Goal: Task Accomplishment & Management: Use online tool/utility

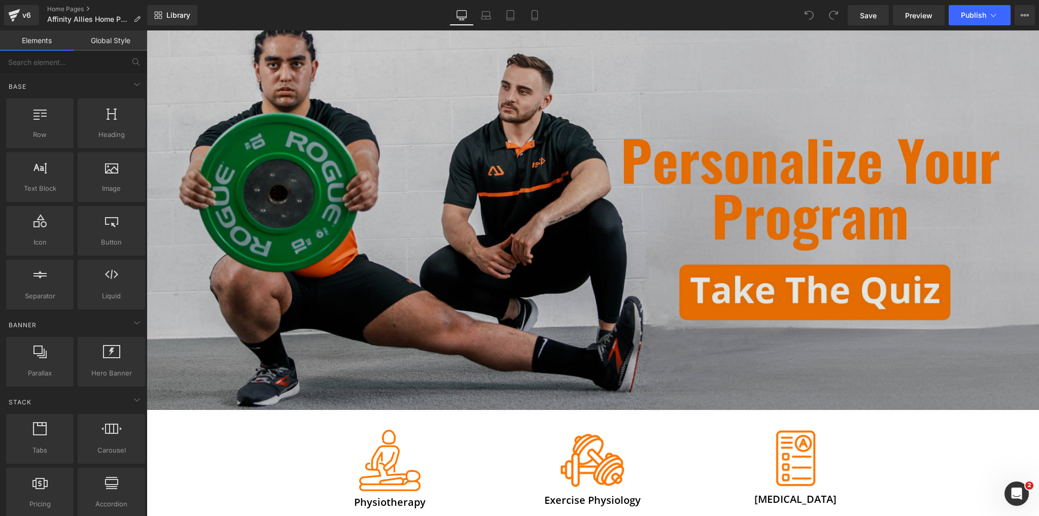
scroll to position [203, 0]
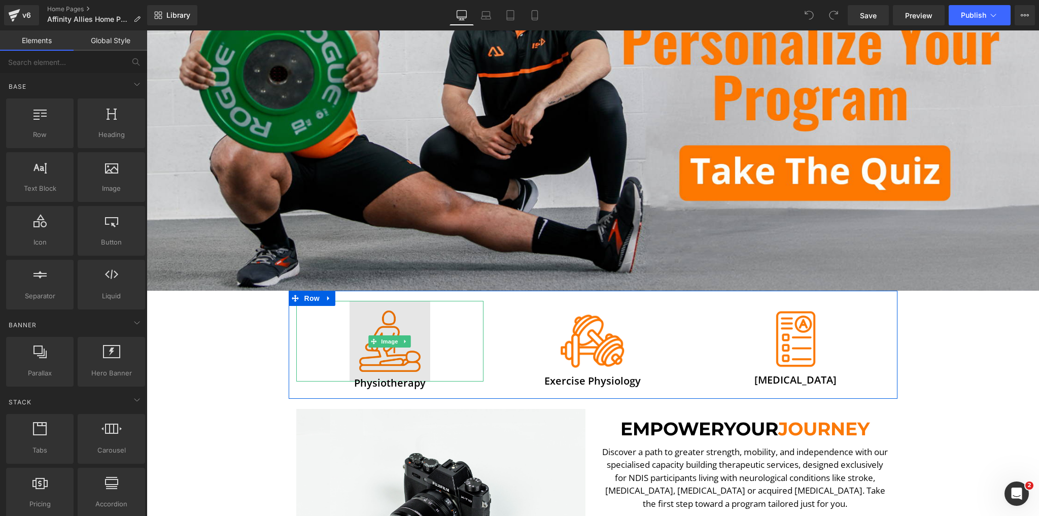
click at [393, 347] on img at bounding box center [389, 341] width 81 height 81
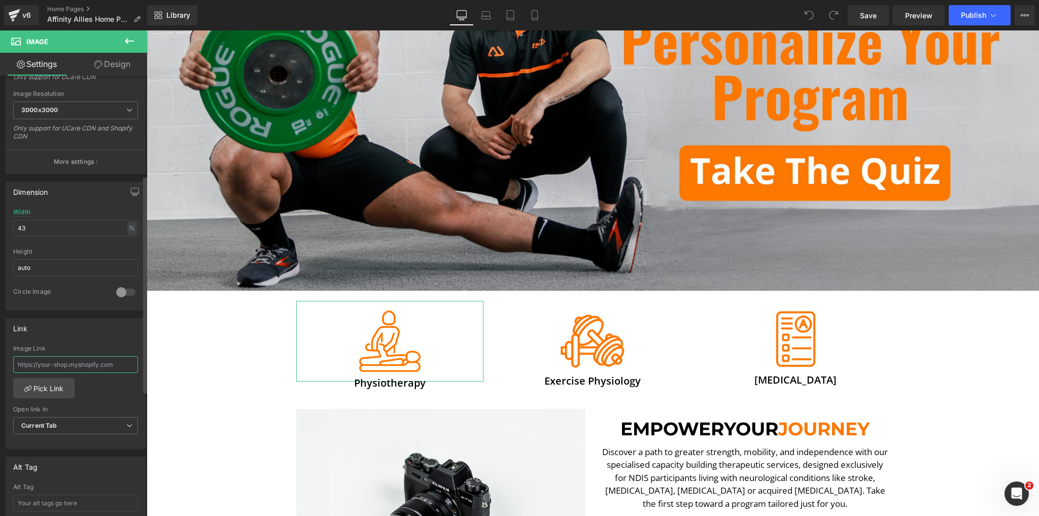
click at [71, 364] on input "text" at bounding box center [75, 364] width 125 height 17
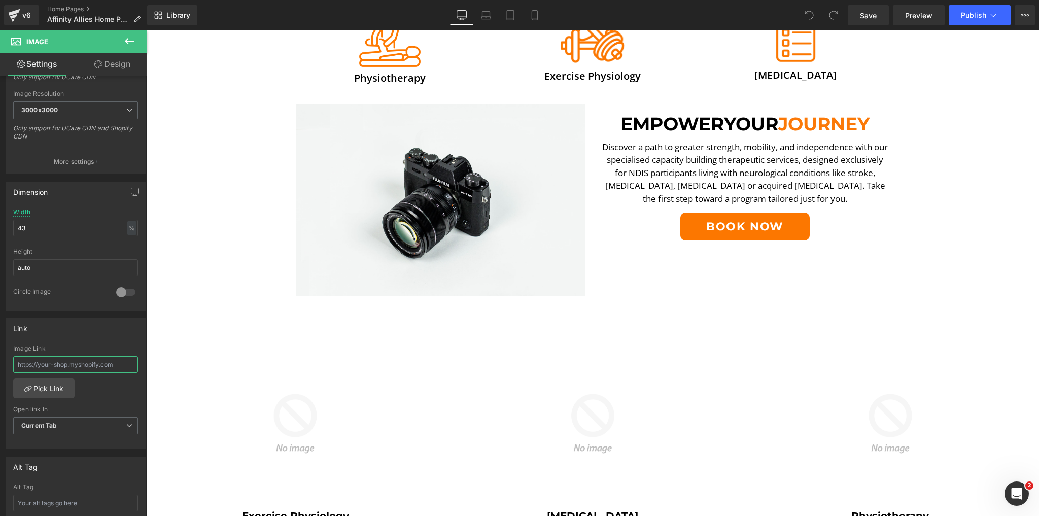
scroll to position [609, 0]
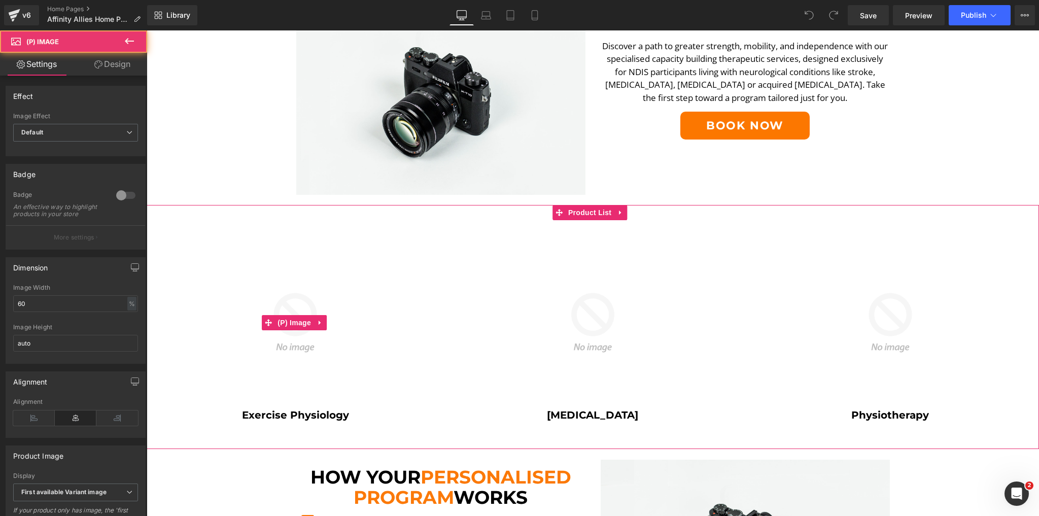
click at [312, 296] on img at bounding box center [295, 322] width 169 height 169
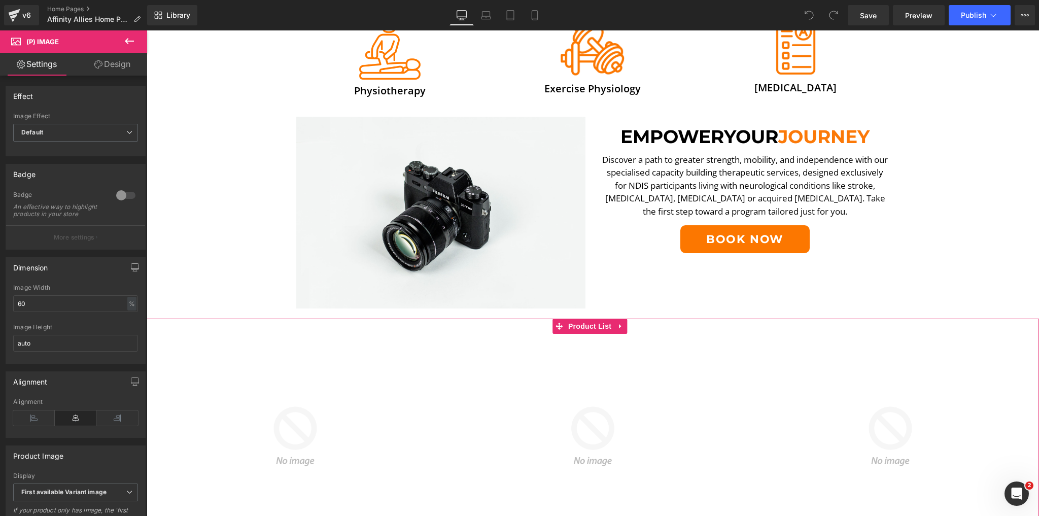
scroll to position [406, 0]
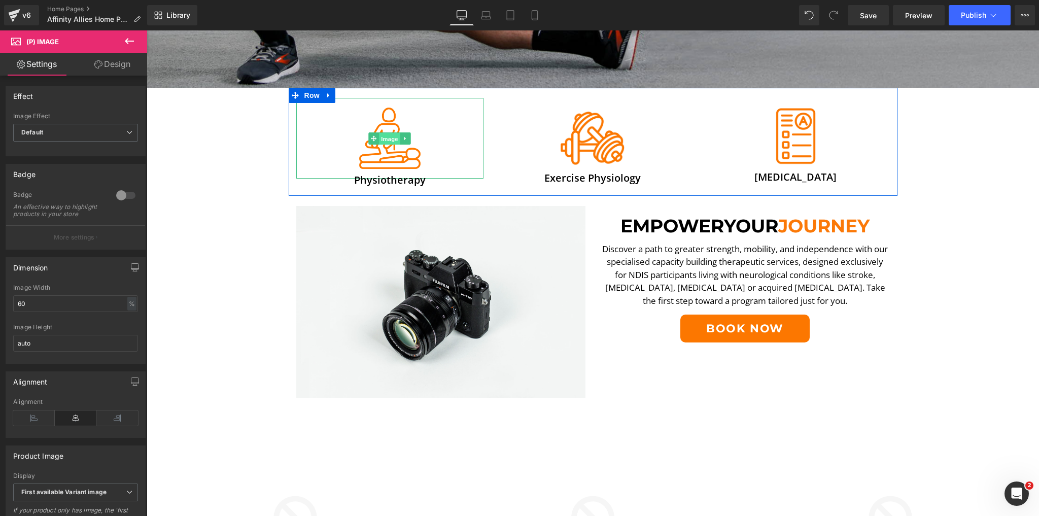
click at [386, 133] on span "Image" at bounding box center [389, 138] width 21 height 12
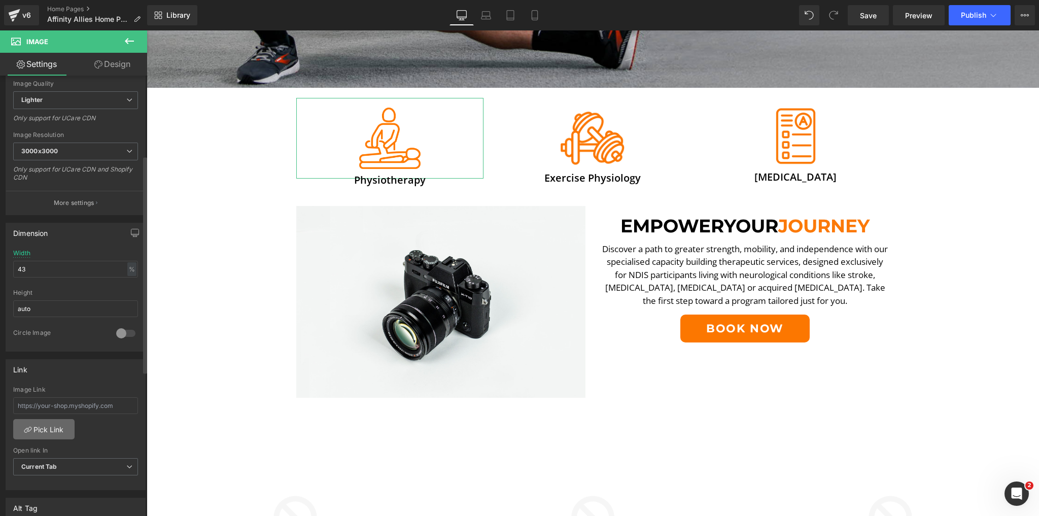
scroll to position [162, 0]
click at [45, 430] on link "Pick Link" at bounding box center [43, 428] width 61 height 20
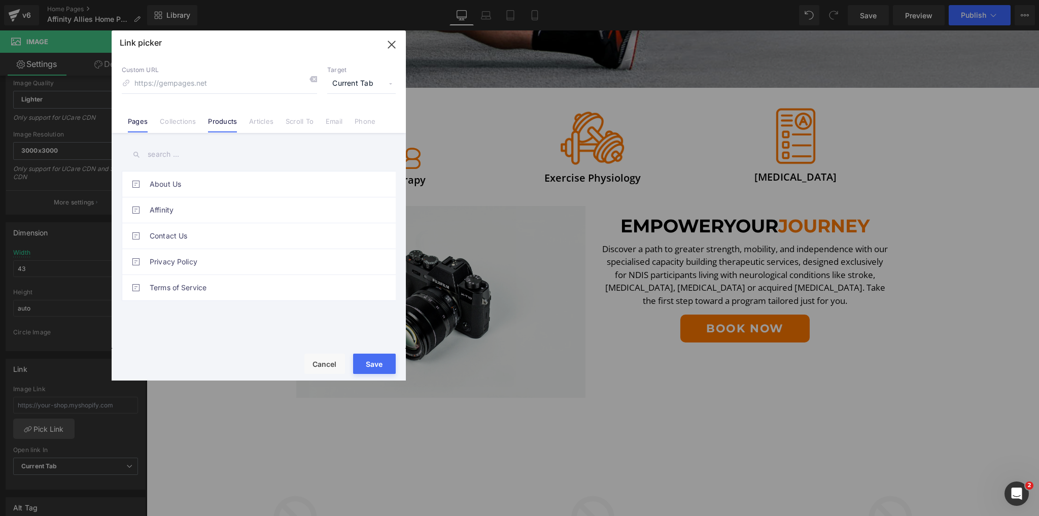
click at [228, 118] on link "Products" at bounding box center [222, 124] width 29 height 15
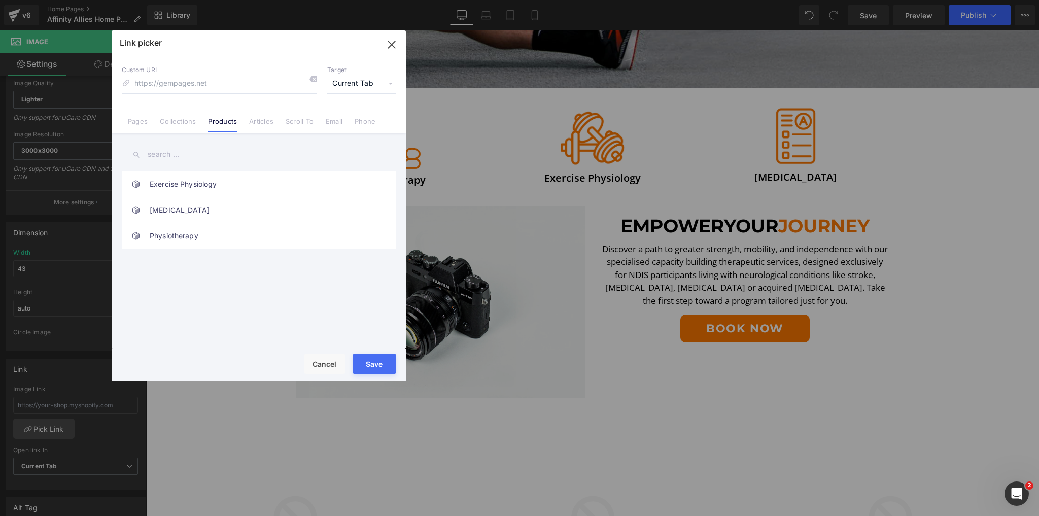
click at [192, 237] on link "Physiotherapy" at bounding box center [261, 235] width 223 height 25
click at [386, 365] on button "Save" at bounding box center [374, 364] width 43 height 20
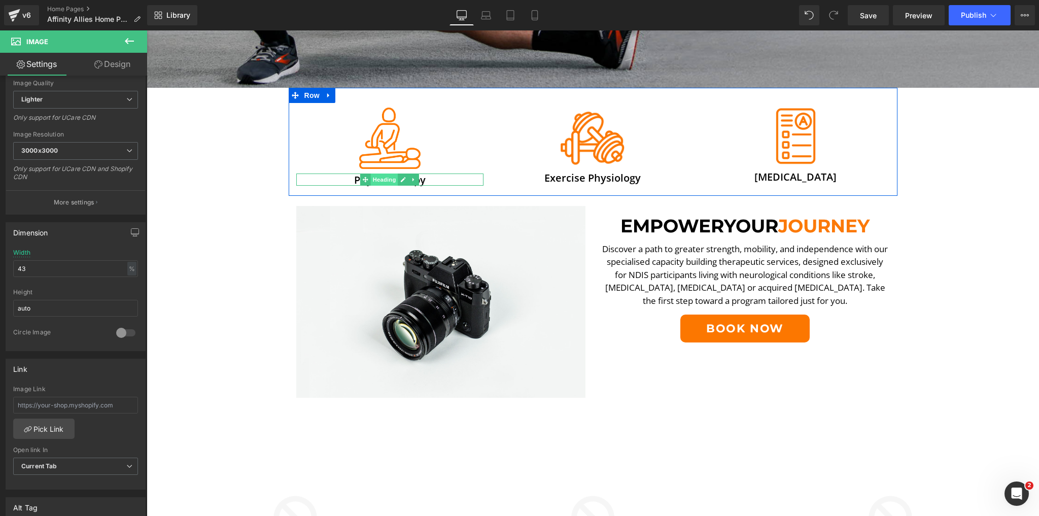
click at [382, 177] on span "Heading" at bounding box center [384, 179] width 27 height 12
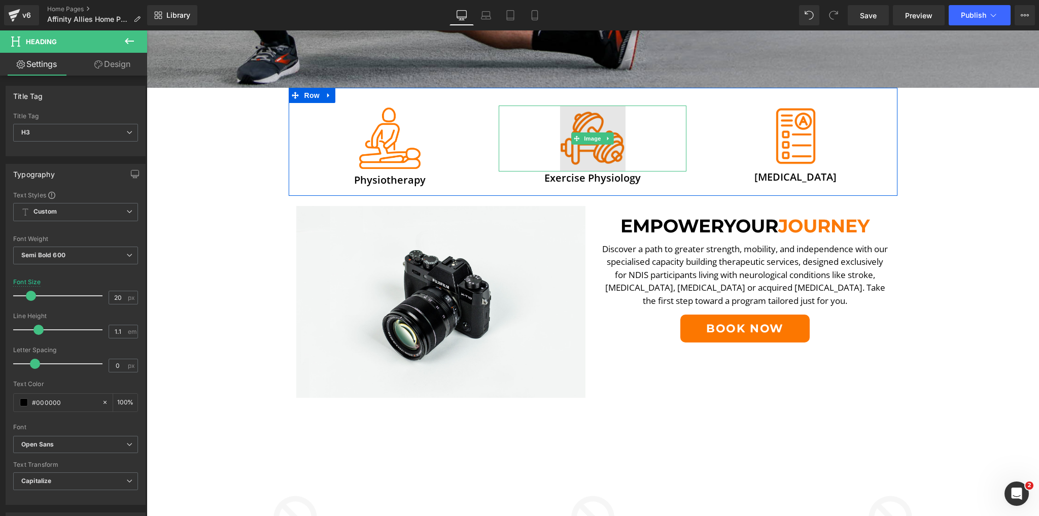
click at [592, 136] on span "Image" at bounding box center [592, 138] width 21 height 12
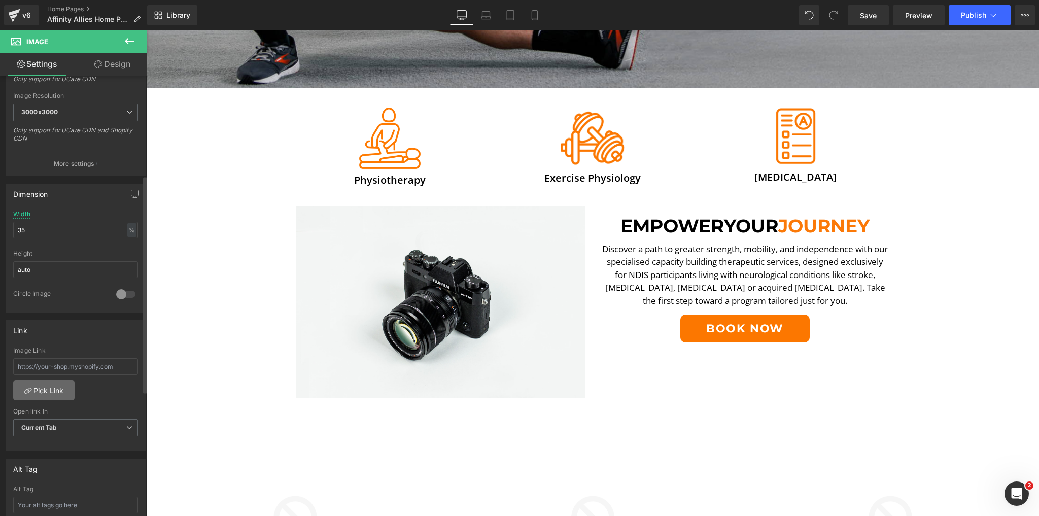
scroll to position [203, 0]
click at [59, 381] on link "Pick Link" at bounding box center [43, 388] width 61 height 20
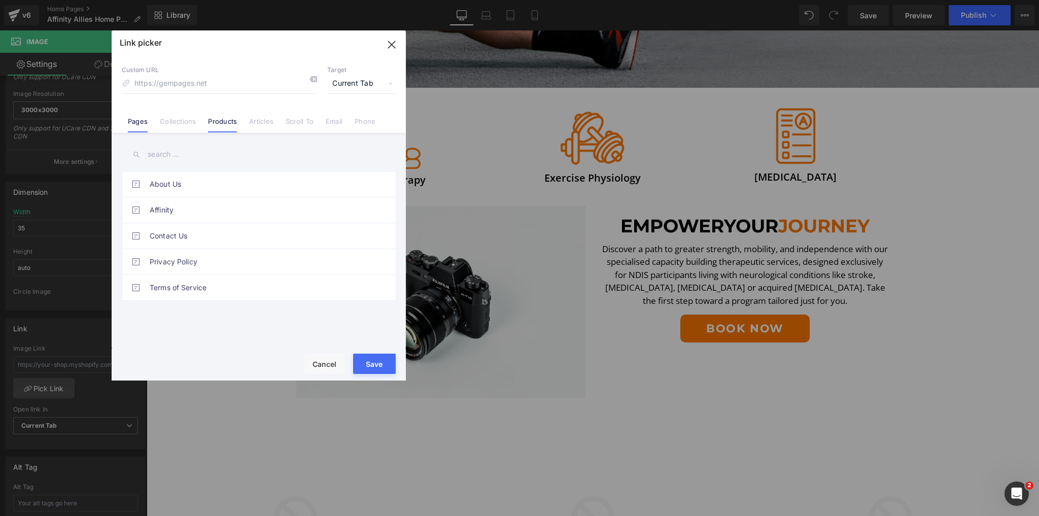
click at [208, 116] on li "Products" at bounding box center [222, 118] width 41 height 18
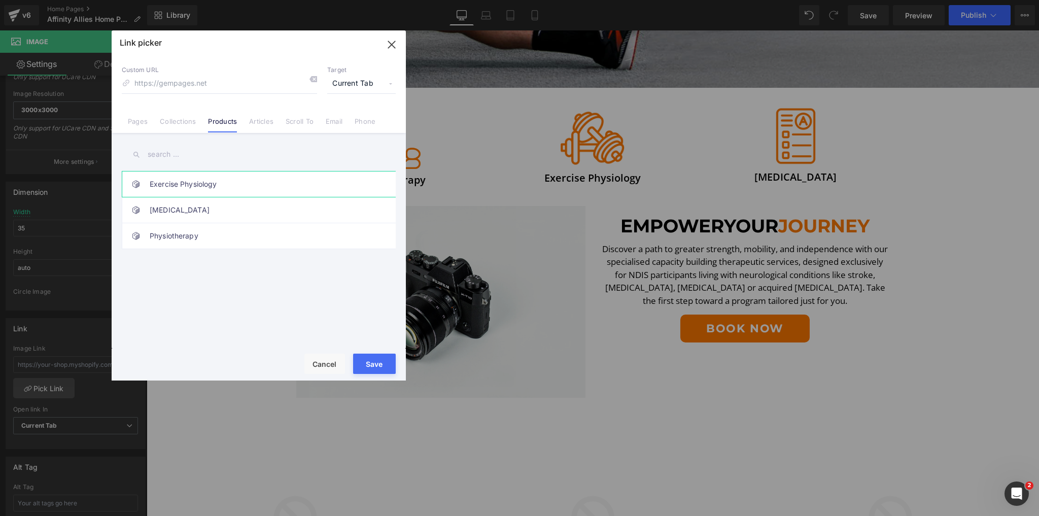
click at [187, 192] on link "Exercise Physiology" at bounding box center [261, 183] width 223 height 25
click at [373, 367] on button "Save" at bounding box center [374, 364] width 43 height 20
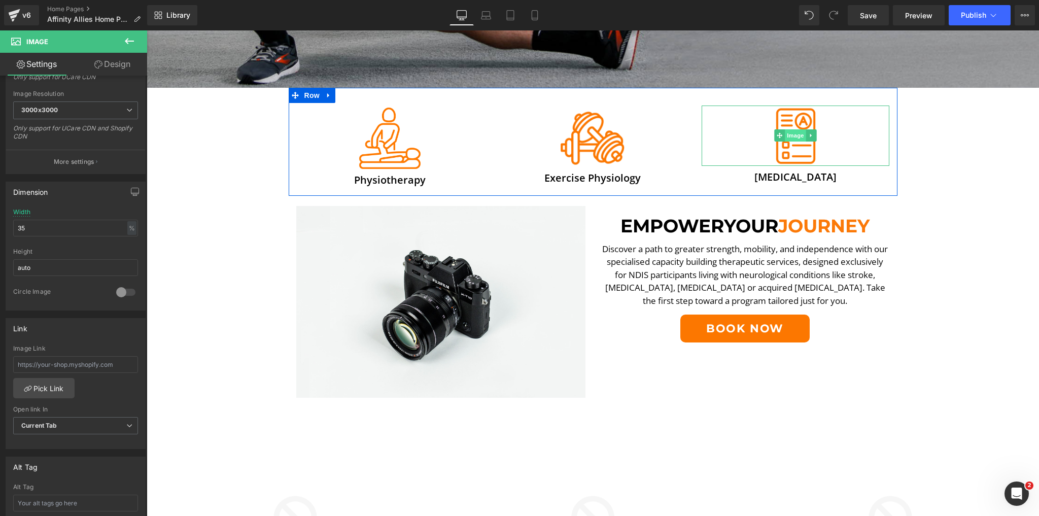
click at [785, 134] on span "Image" at bounding box center [795, 135] width 21 height 12
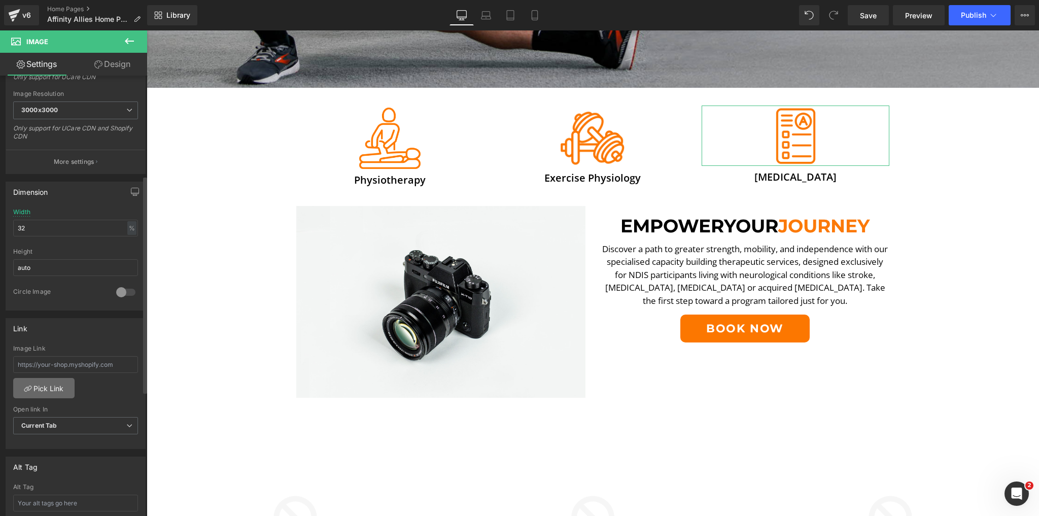
click at [58, 379] on link "Pick Link" at bounding box center [43, 388] width 61 height 20
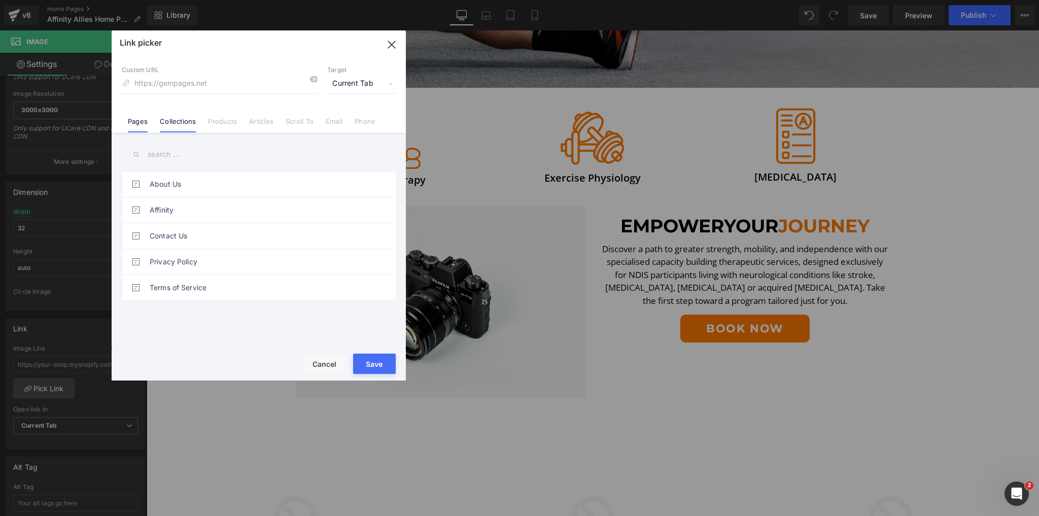
click at [183, 125] on link "Collections" at bounding box center [178, 124] width 36 height 15
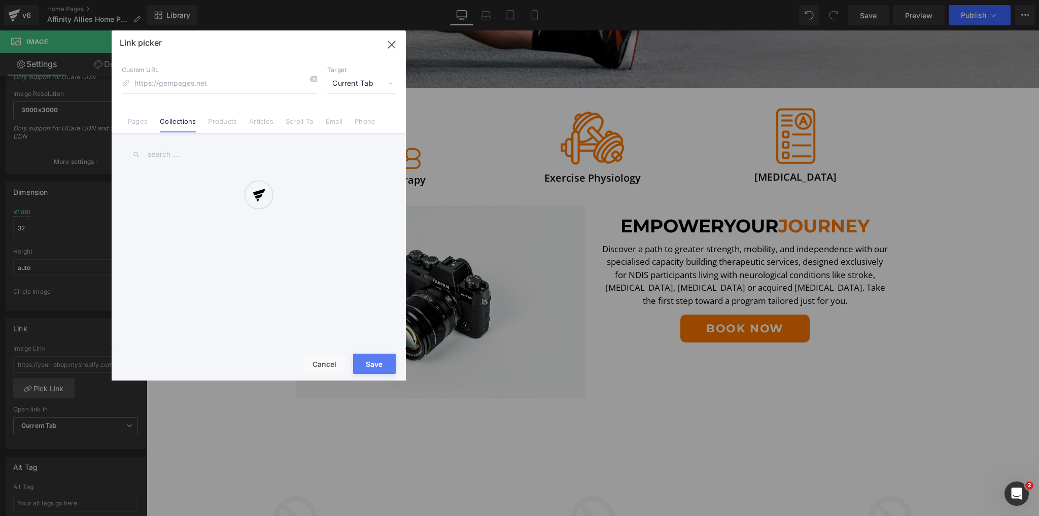
click at [219, 119] on div at bounding box center [259, 205] width 294 height 350
click at [222, 122] on div "Link picker Back to Library Insert Custom URL Target Current Tab Current Tab Ne…" at bounding box center [259, 205] width 294 height 350
click at [222, 122] on link "Products" at bounding box center [222, 124] width 29 height 15
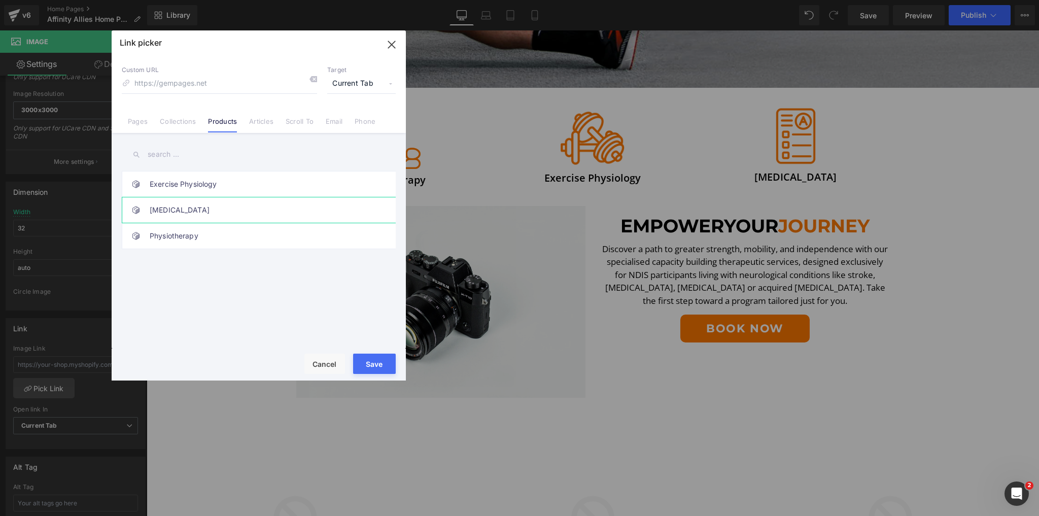
click at [227, 209] on link "[MEDICAL_DATA]" at bounding box center [261, 209] width 223 height 25
click at [367, 356] on button "Save" at bounding box center [374, 364] width 43 height 20
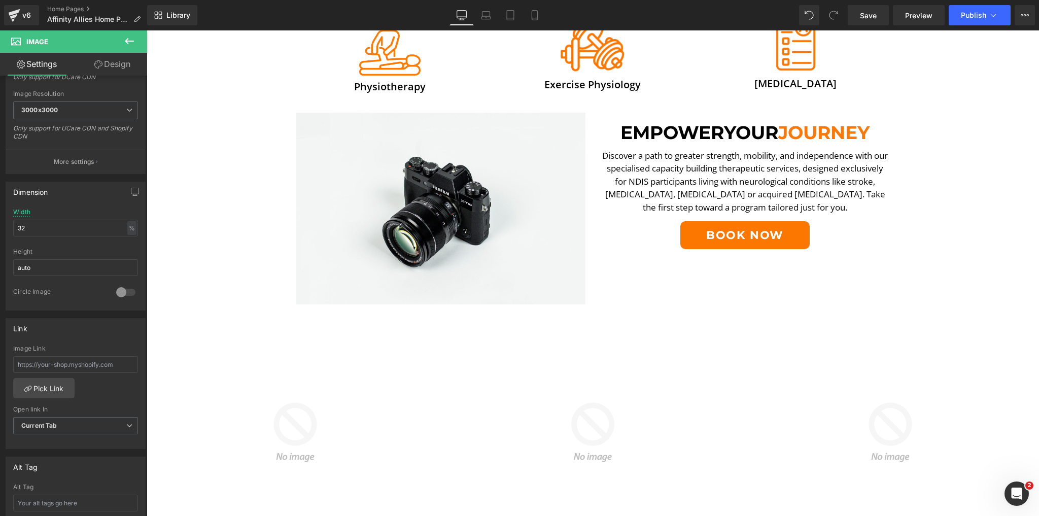
scroll to position [487, 0]
